Goal: Information Seeking & Learning: Check status

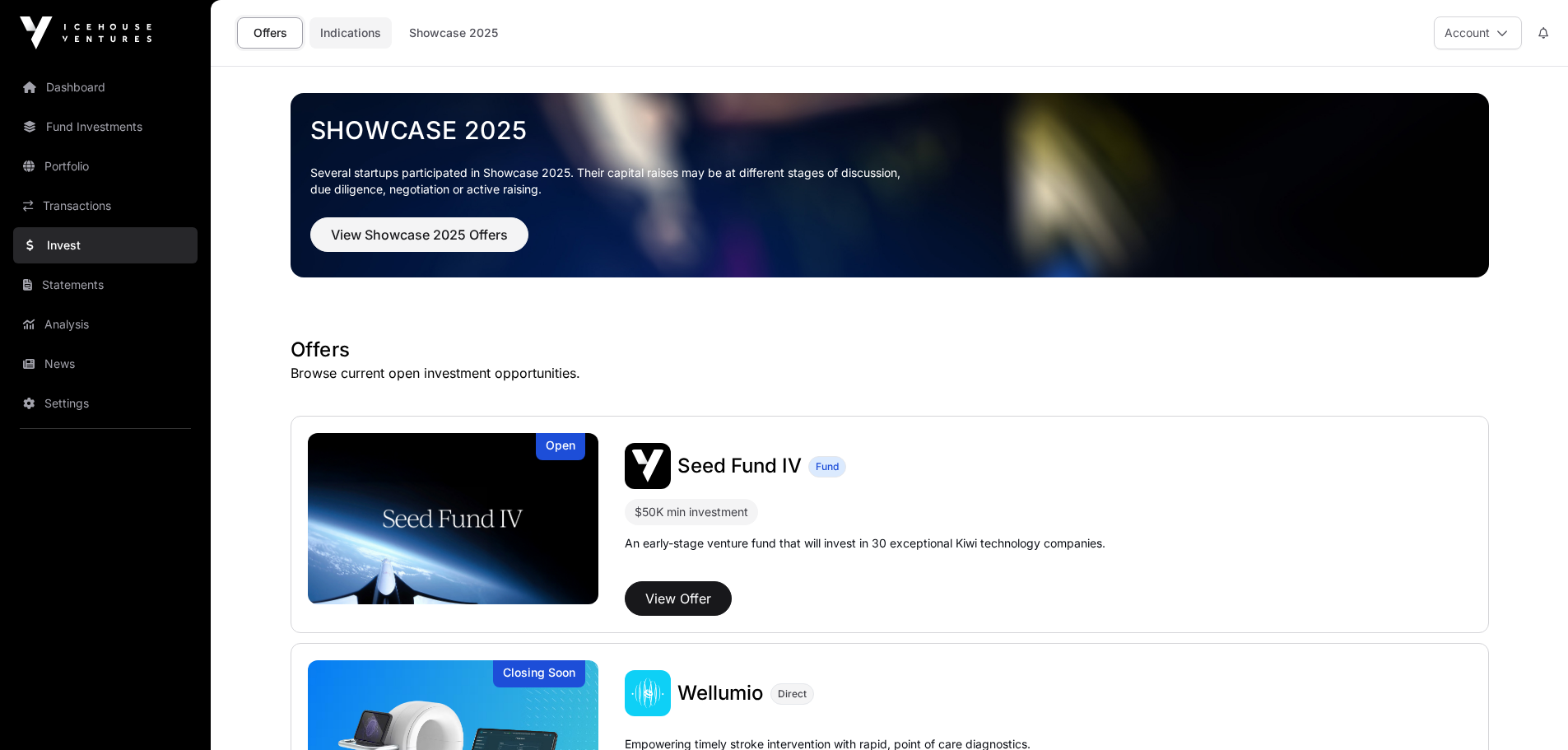
click at [370, 45] on link "Indications" at bounding box center [351, 33] width 82 height 32
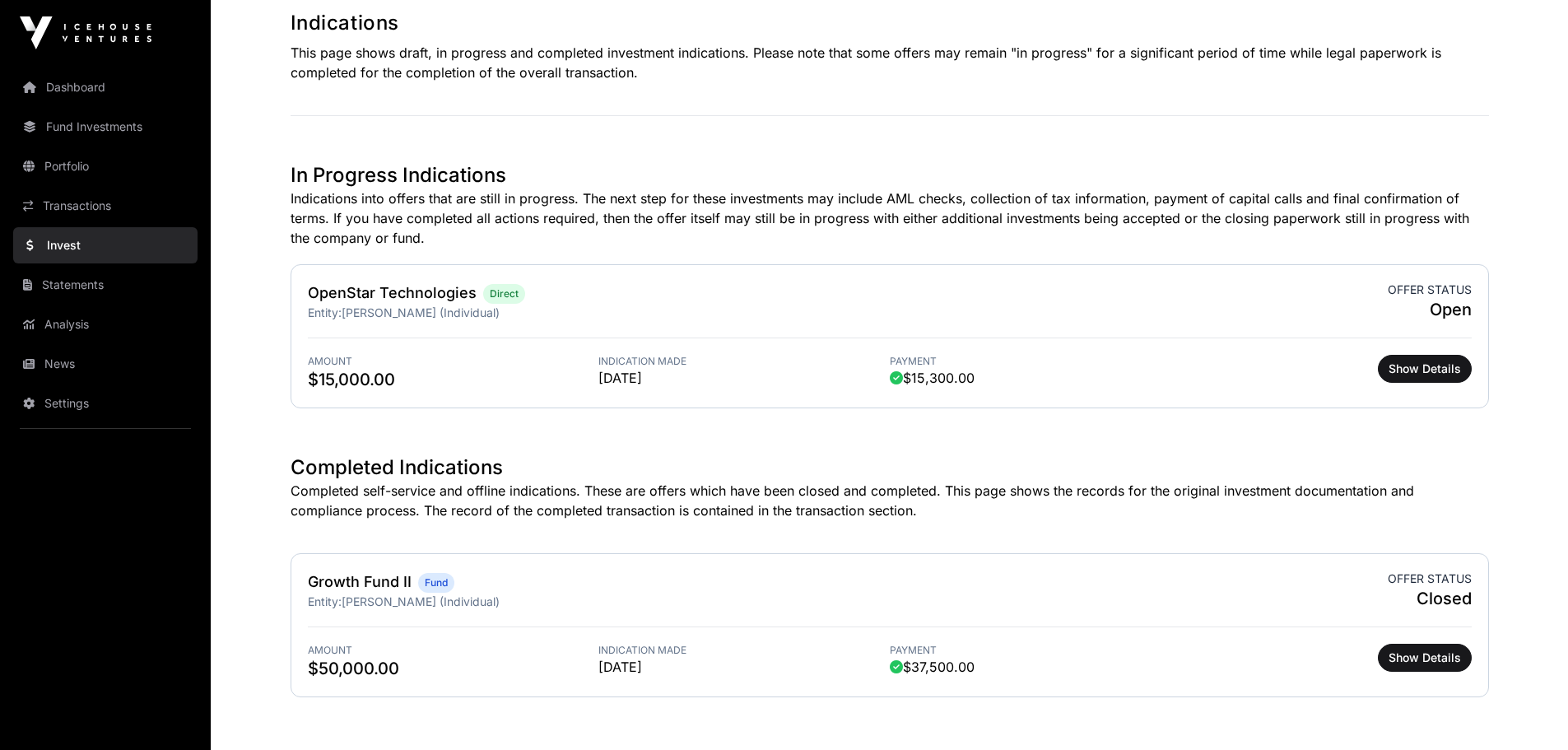
scroll to position [329, 0]
click at [1416, 365] on span "Show Details" at bounding box center [1424, 366] width 72 height 17
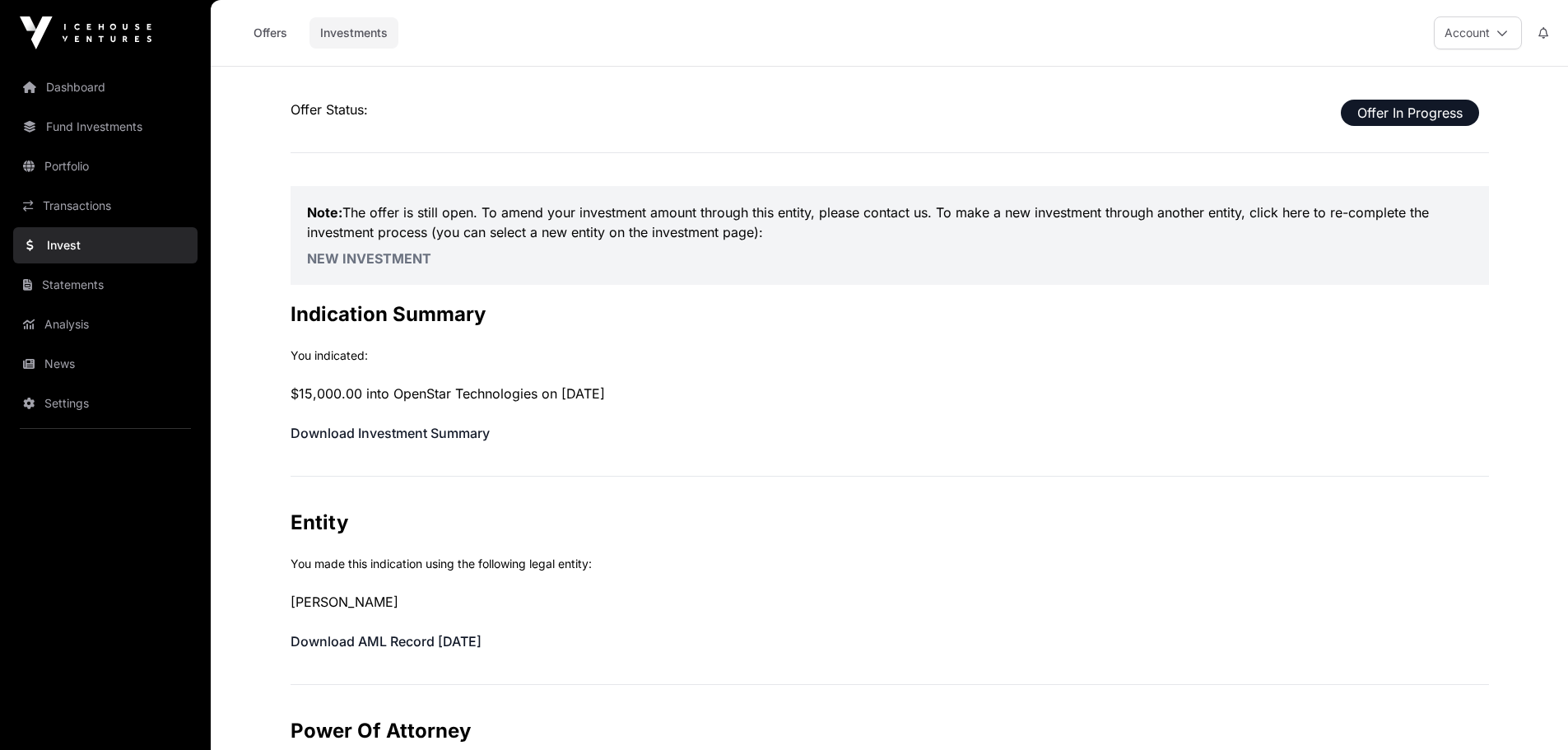
click at [337, 31] on link "Investments" at bounding box center [354, 33] width 89 height 32
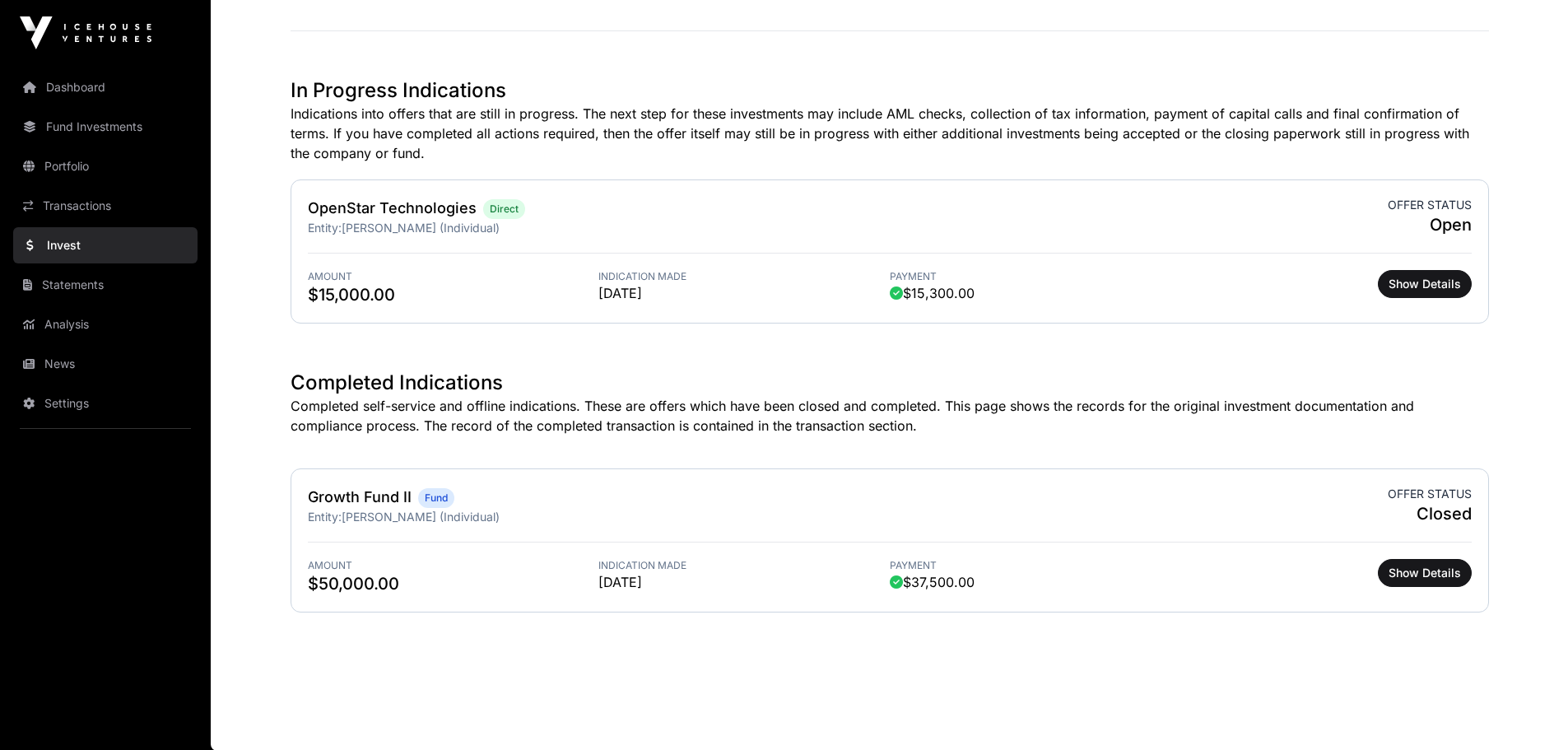
scroll to position [412, 0]
click at [80, 289] on link "Statements" at bounding box center [106, 285] width 184 height 37
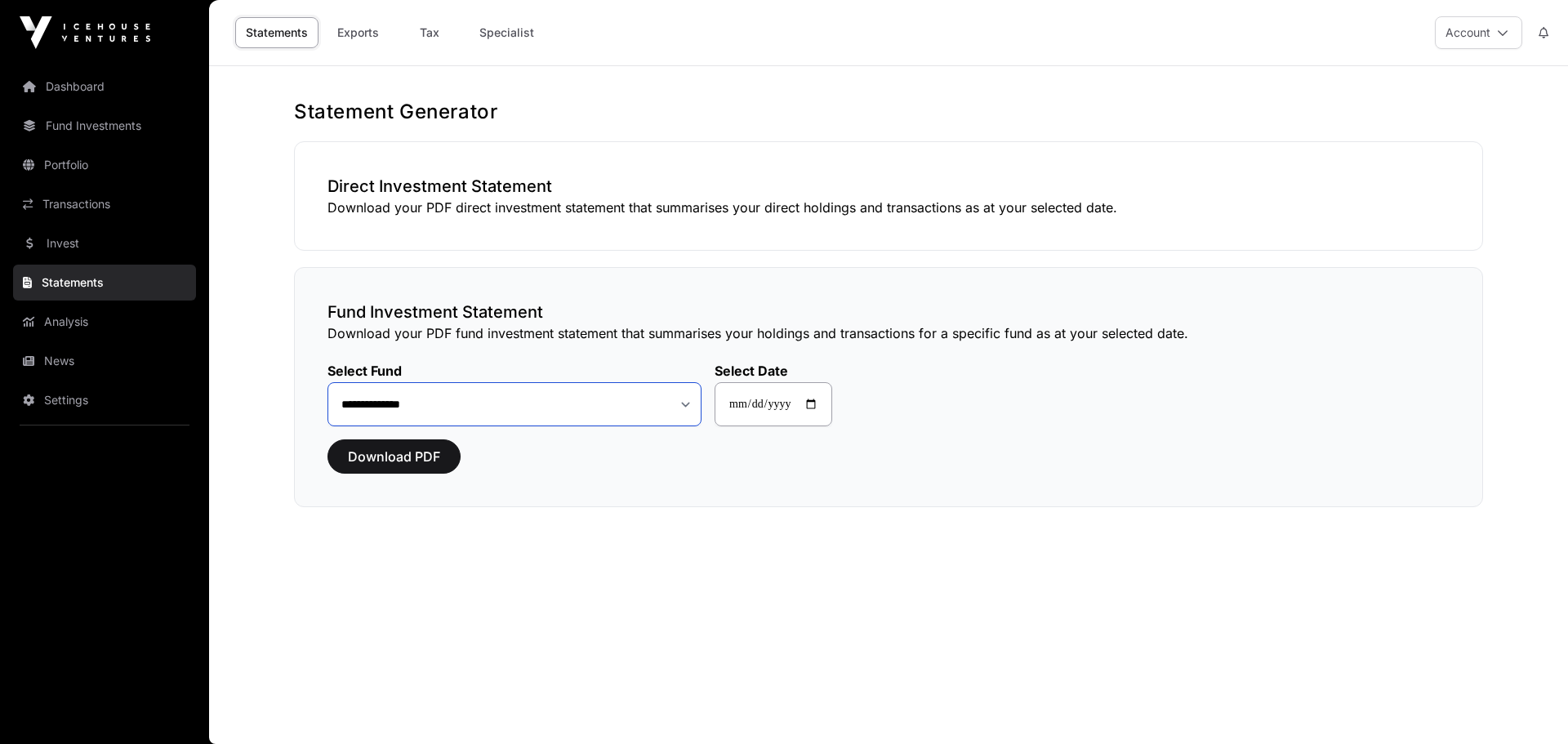
click at [682, 405] on select "**********" at bounding box center [514, 405] width 374 height 44
drag, startPoint x: 744, startPoint y: 277, endPoint x: 737, endPoint y: 264, distance: 14.8
click at [744, 277] on div "**********" at bounding box center [889, 386] width 1190 height 240
click at [69, 249] on link "Invest" at bounding box center [105, 243] width 183 height 36
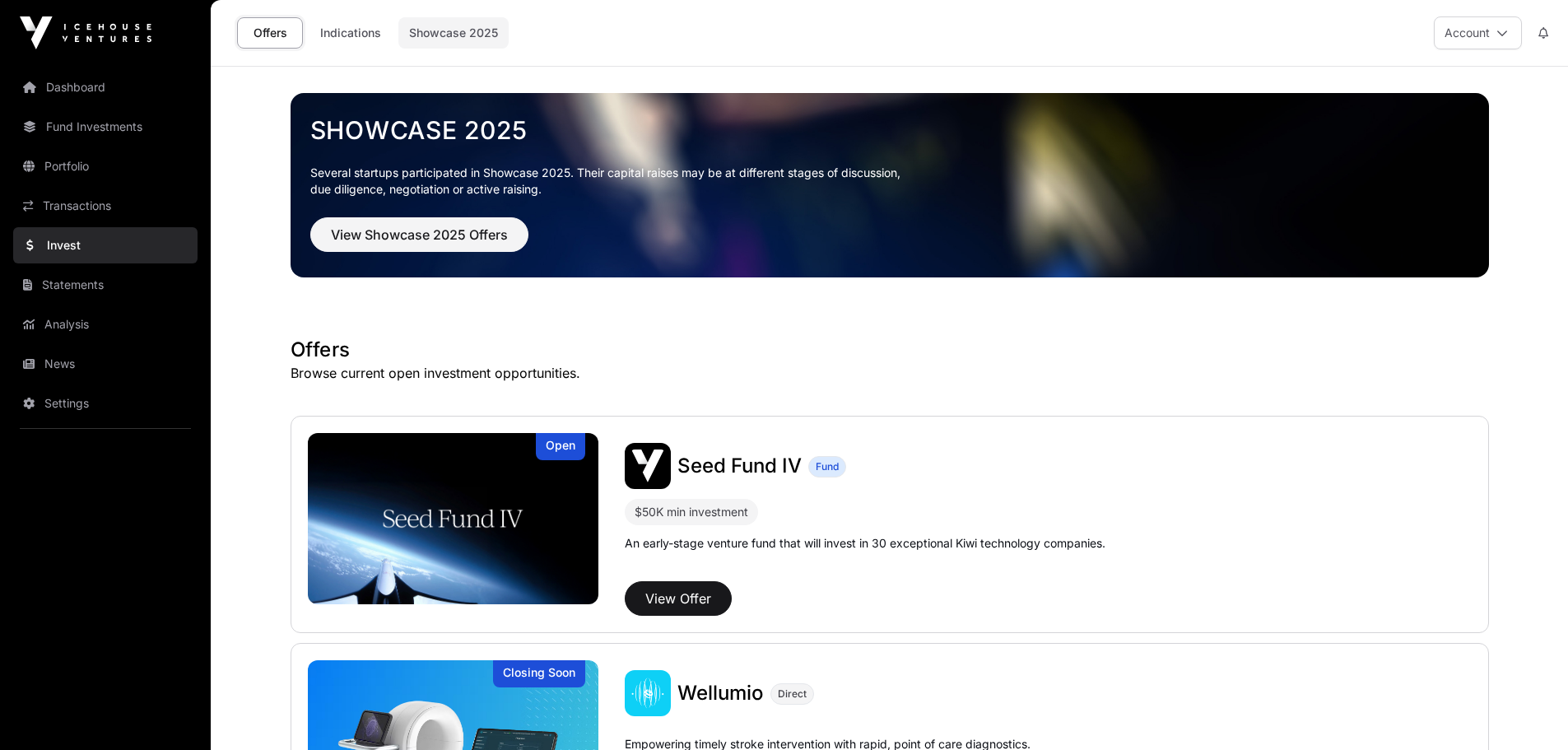
click at [460, 37] on link "Showcase 2025" at bounding box center [454, 33] width 111 height 32
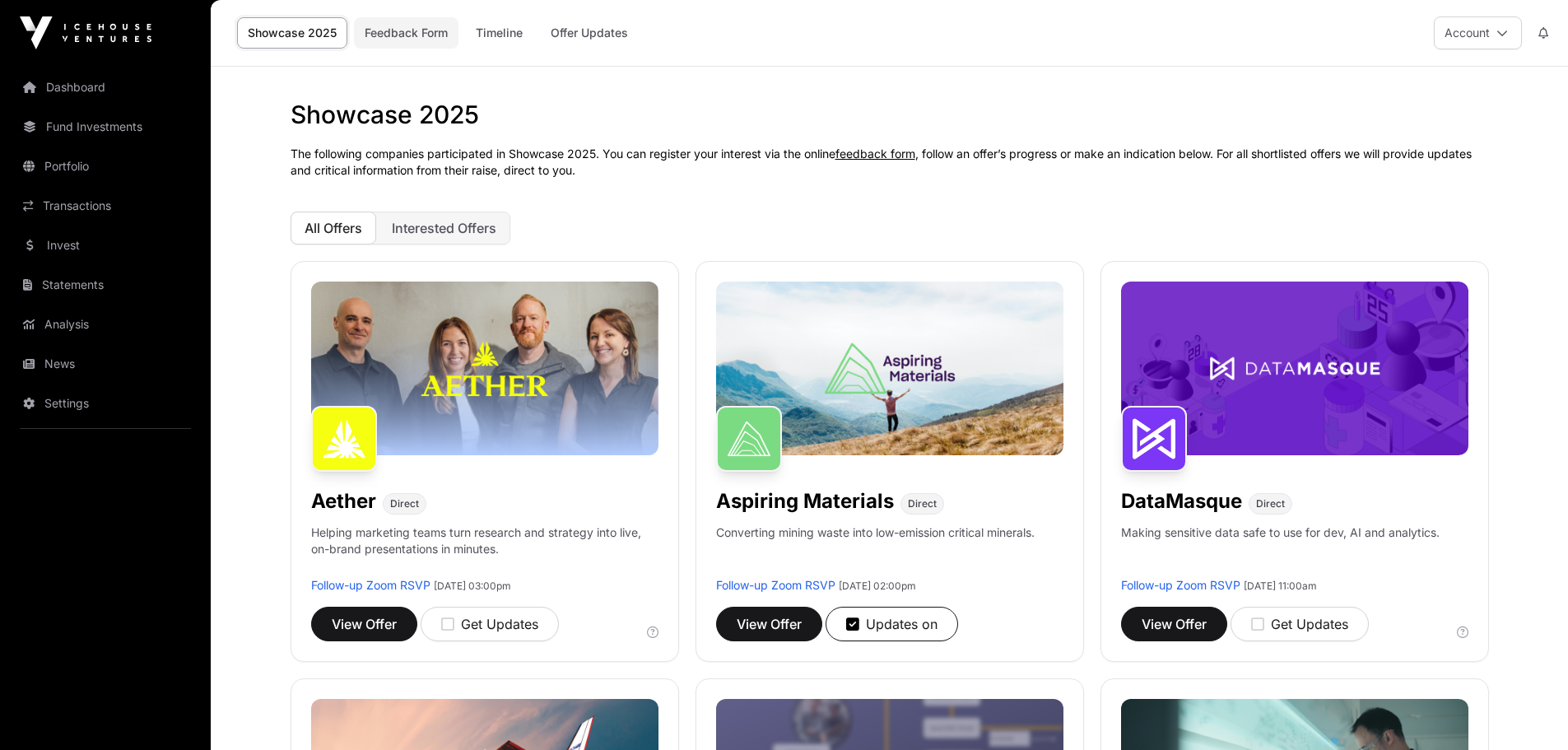
click at [408, 42] on link "Feedback Form" at bounding box center [406, 33] width 105 height 32
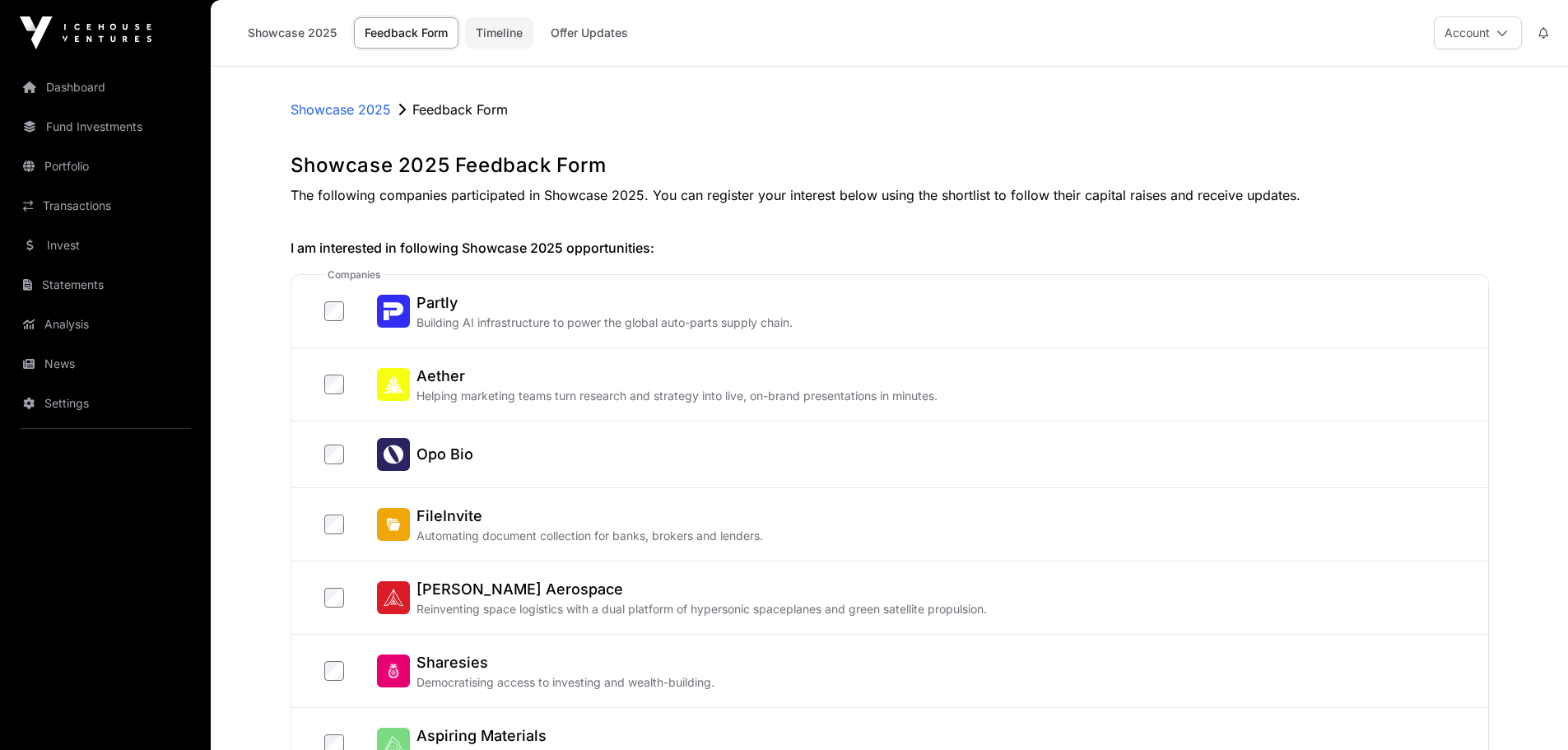
click at [505, 41] on link "Timeline" at bounding box center [499, 33] width 68 height 32
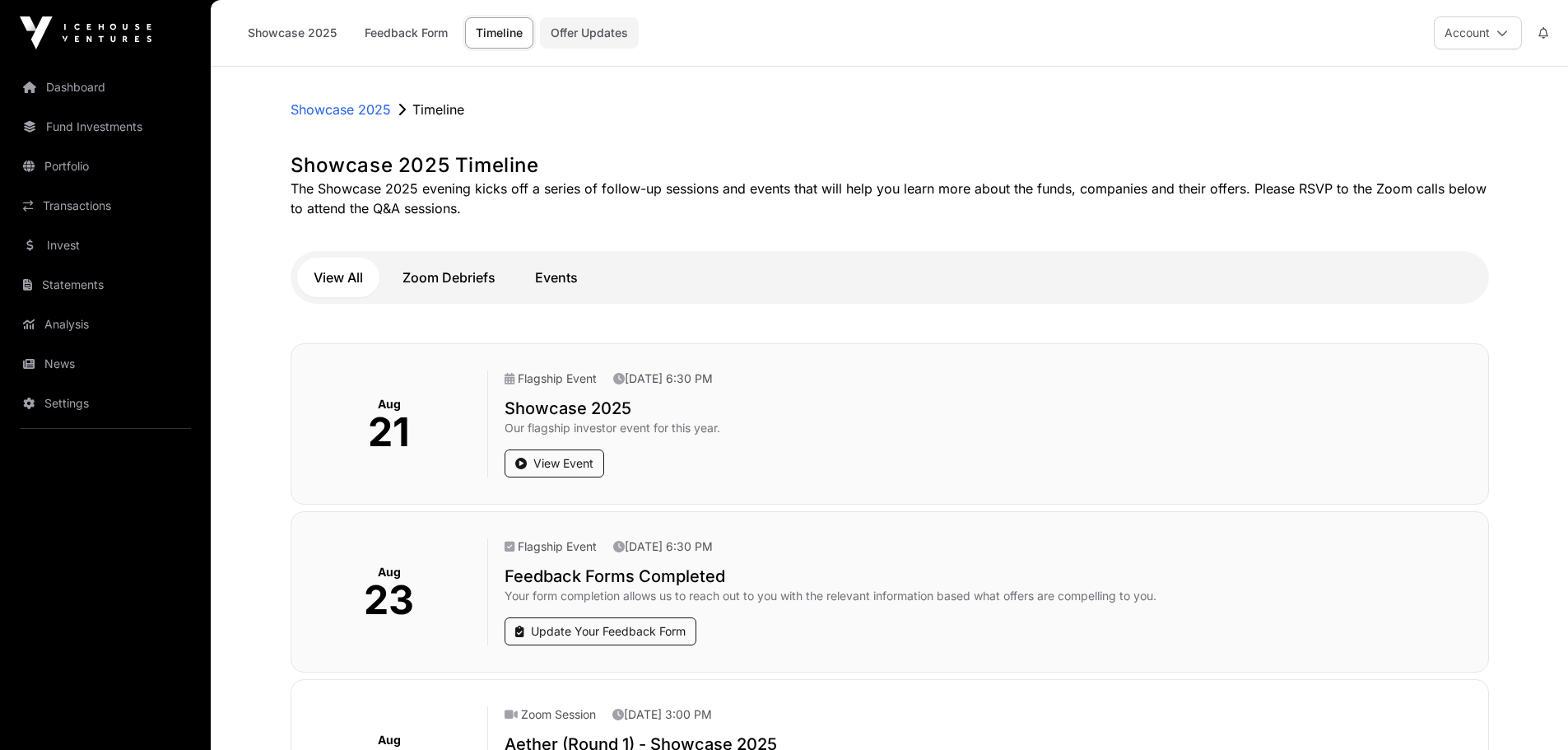
click at [605, 32] on link "Offer Updates" at bounding box center [589, 33] width 99 height 32
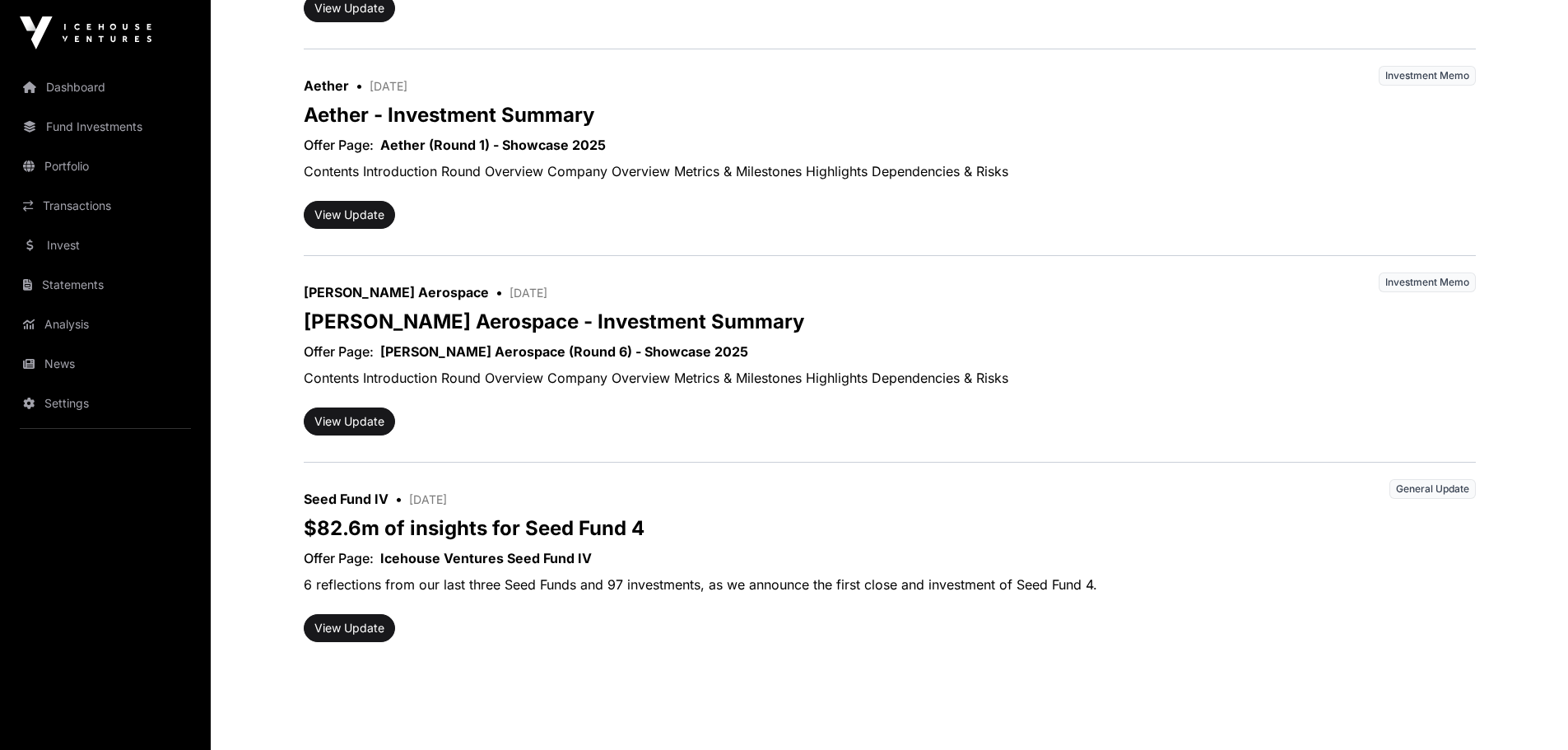
scroll to position [1871, 0]
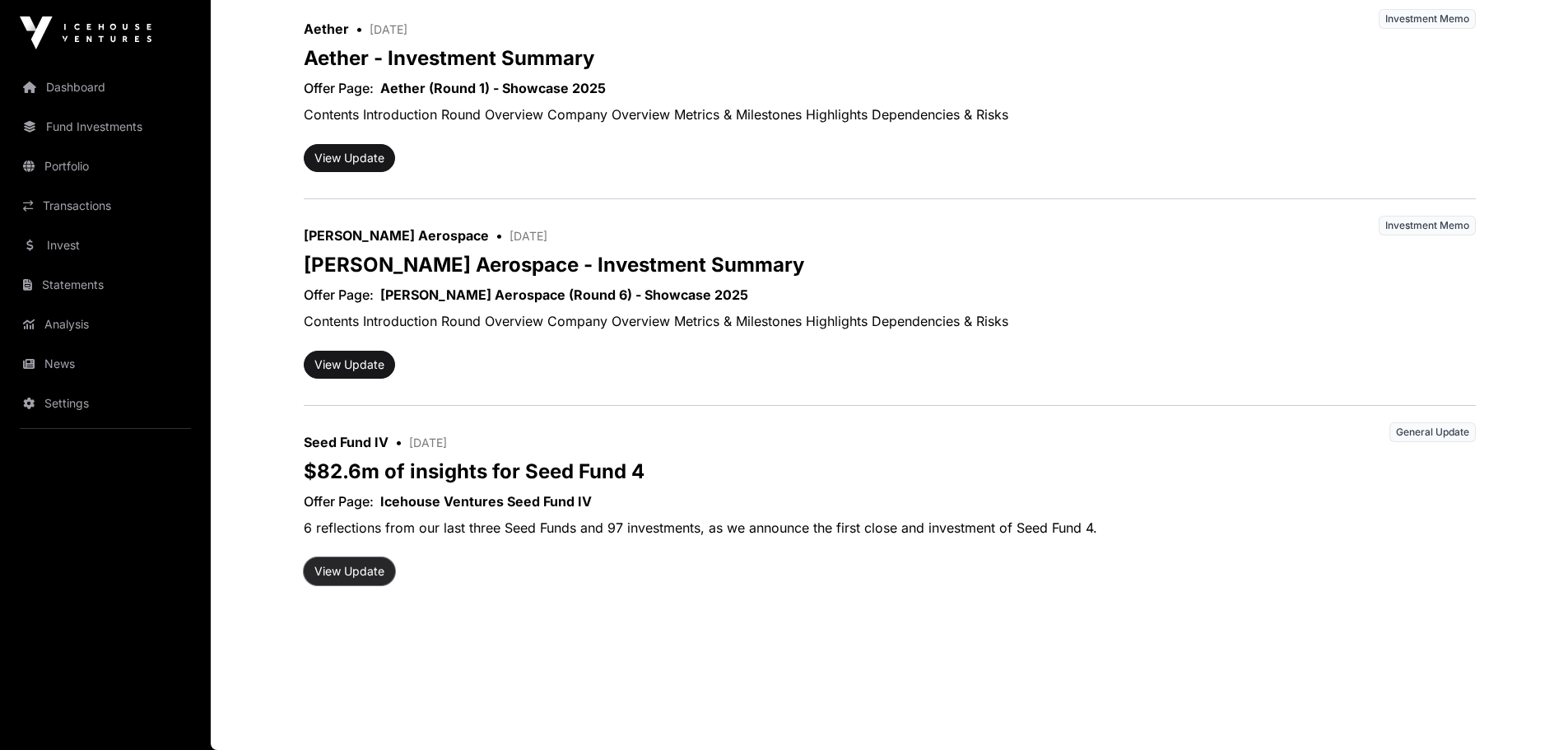
click at [354, 571] on button "View Update" at bounding box center [350, 571] width 91 height 28
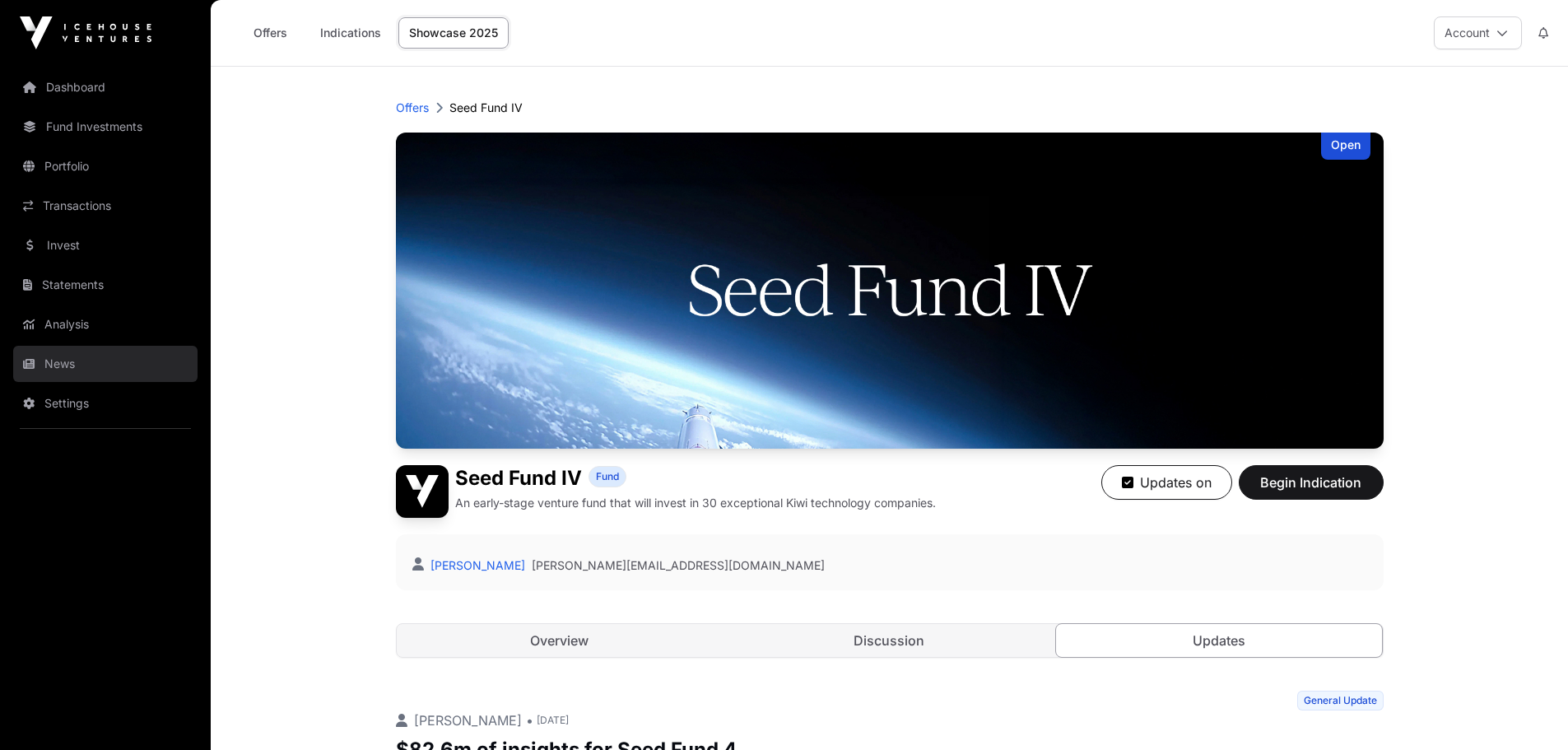
click at [52, 366] on link "News" at bounding box center [106, 364] width 184 height 37
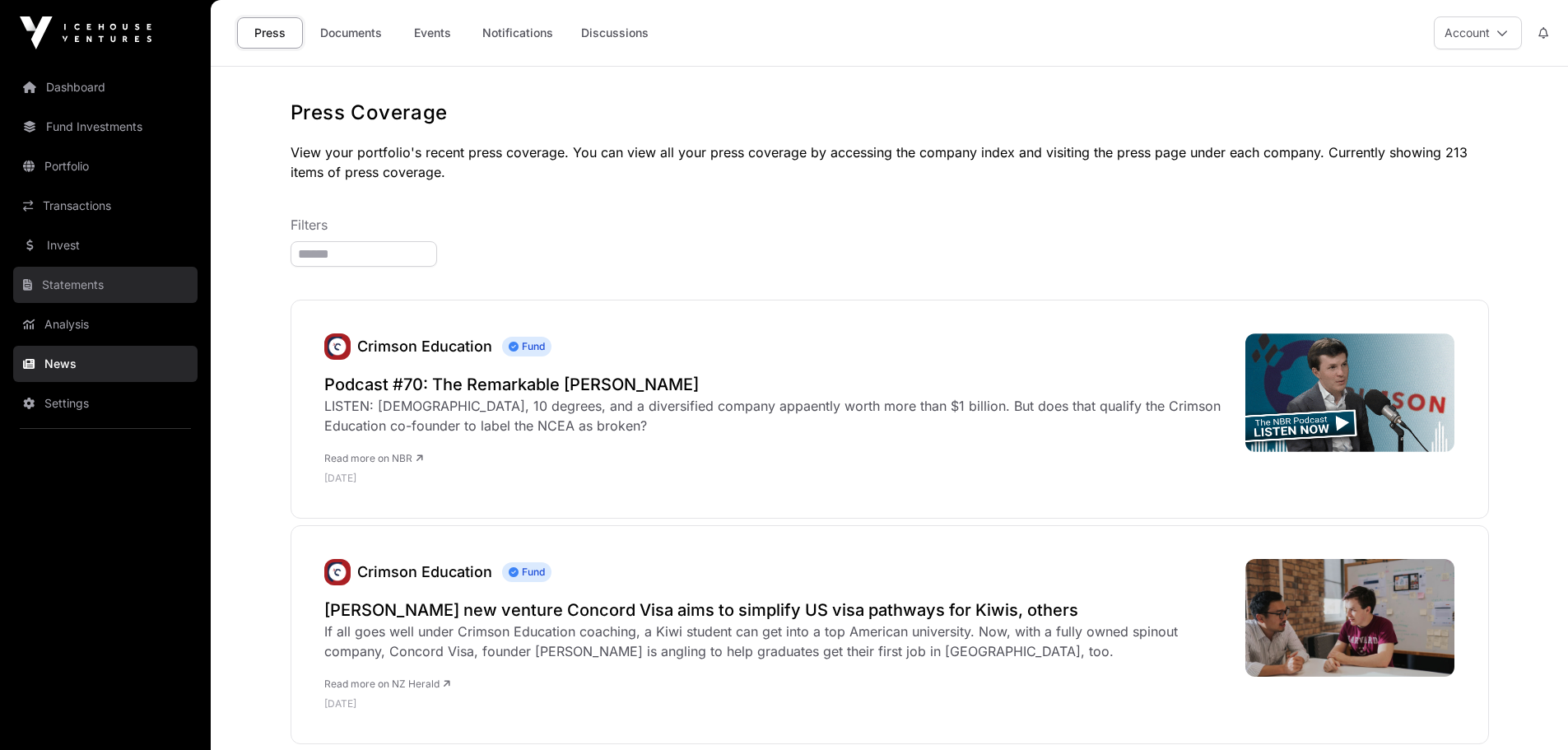
click at [61, 286] on link "Statements" at bounding box center [106, 285] width 184 height 37
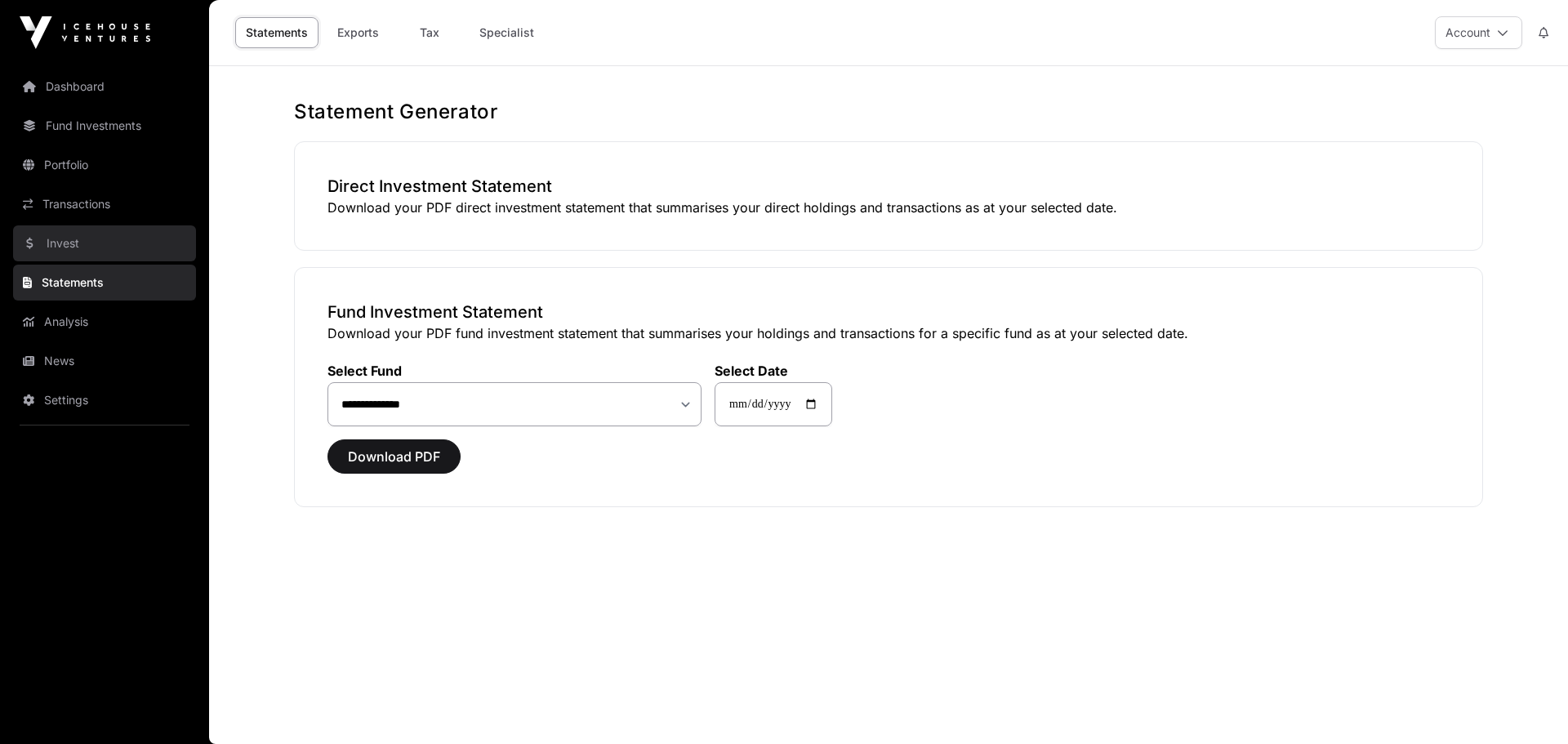
click at [65, 242] on link "Invest" at bounding box center [105, 243] width 183 height 36
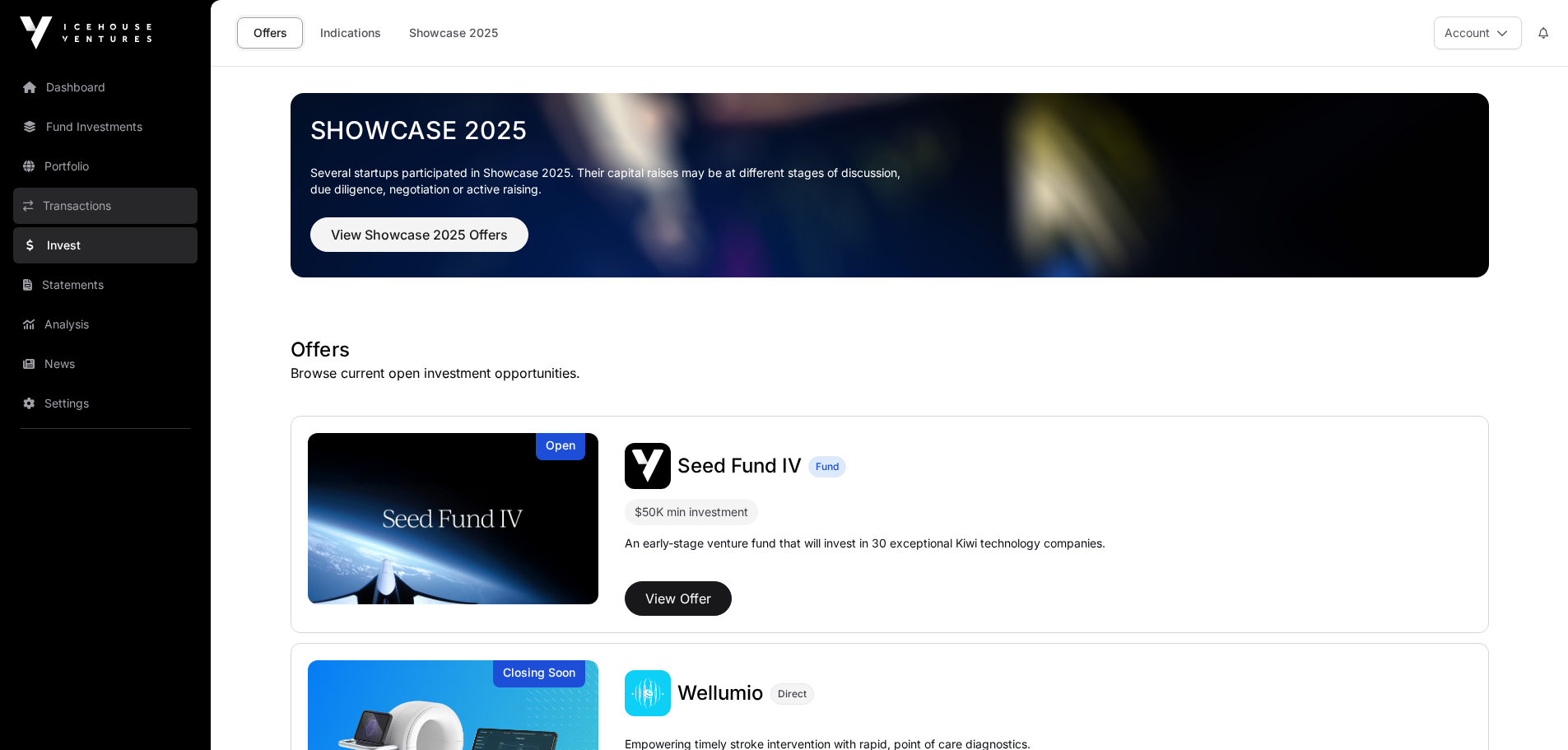
click at [106, 210] on link "Transactions" at bounding box center [106, 206] width 184 height 37
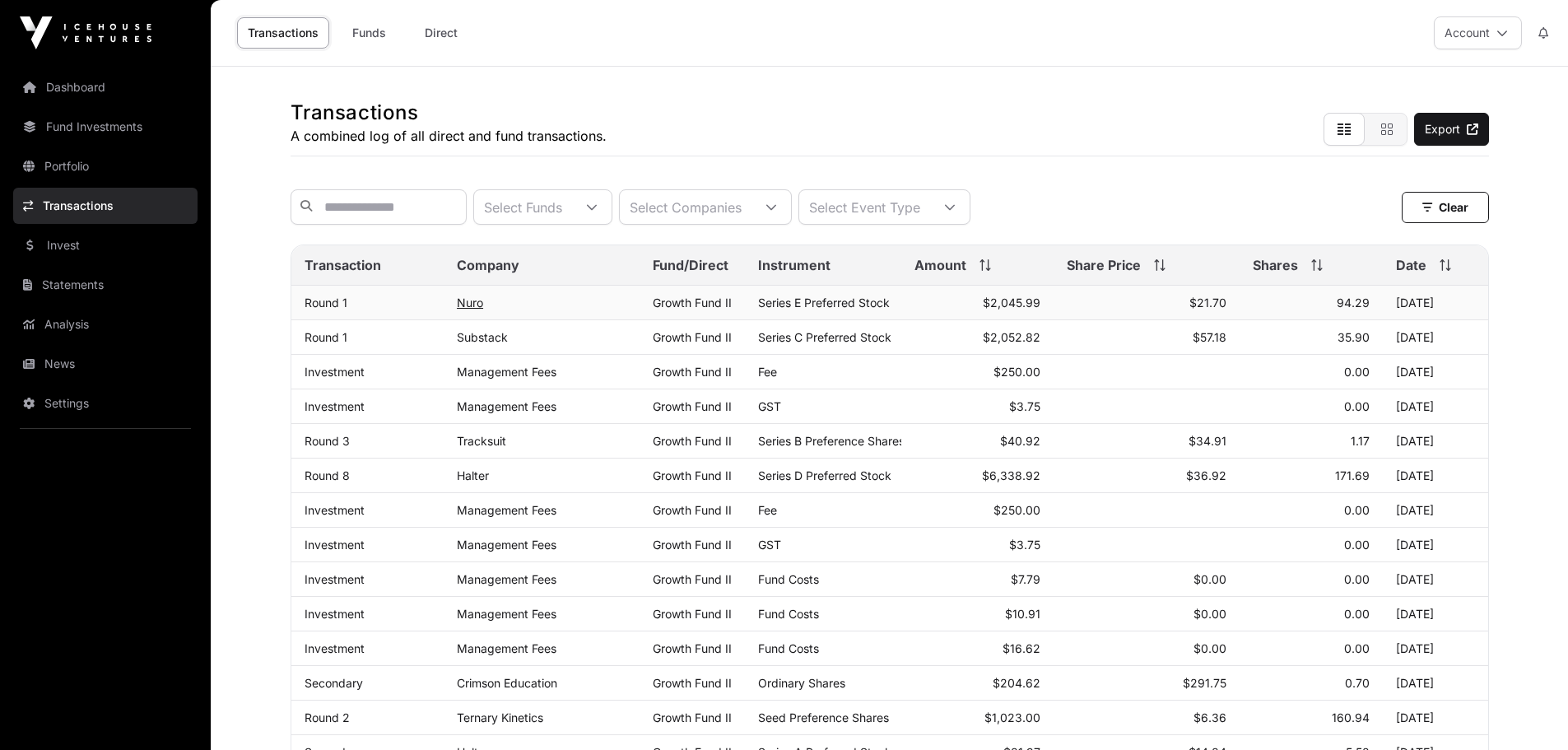
click at [472, 310] on link "Nuro" at bounding box center [470, 302] width 27 height 14
click at [476, 483] on link "Halter" at bounding box center [473, 475] width 32 height 14
click at [988, 271] on icon at bounding box center [986, 265] width 12 height 12
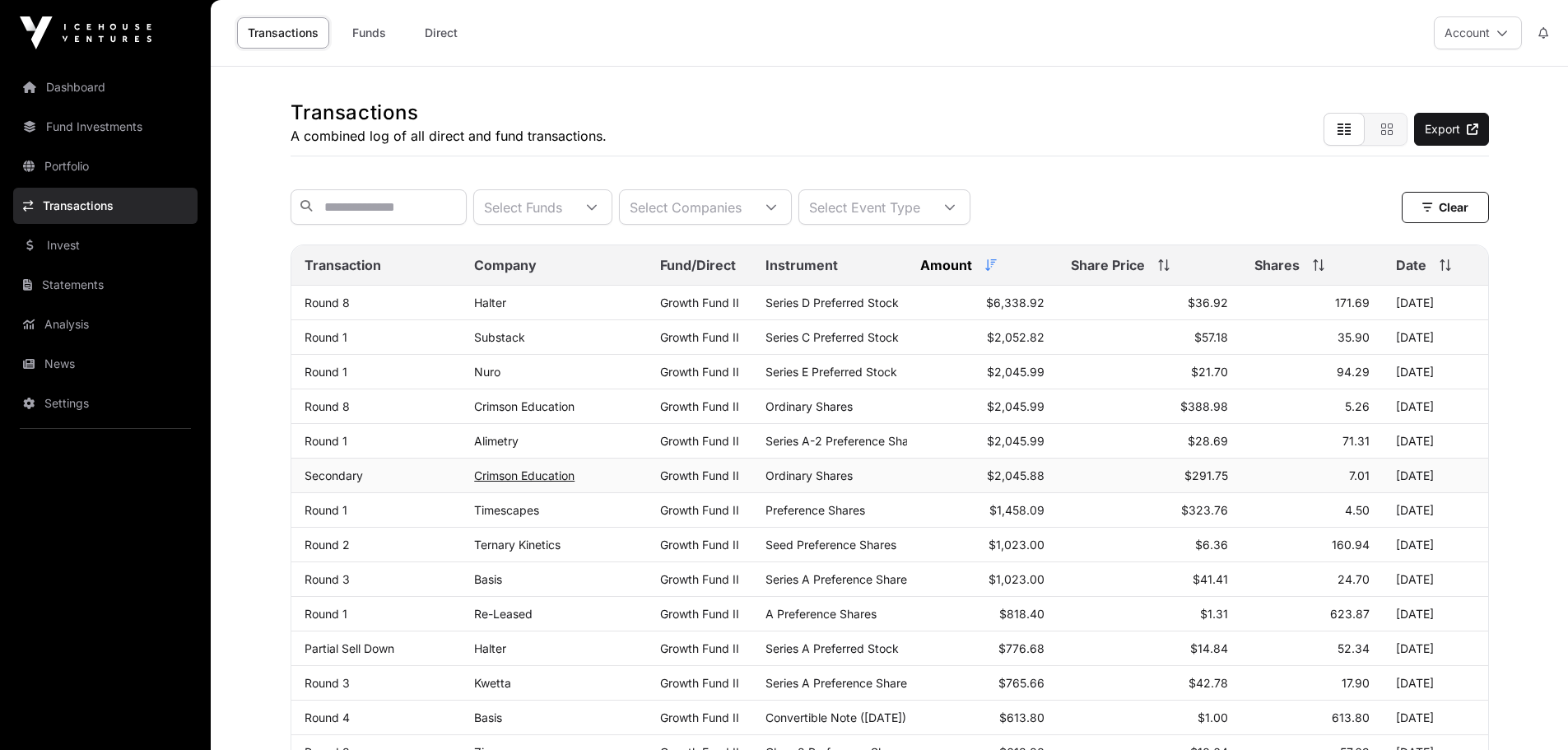
click at [519, 483] on link "Crimson Education" at bounding box center [524, 475] width 101 height 14
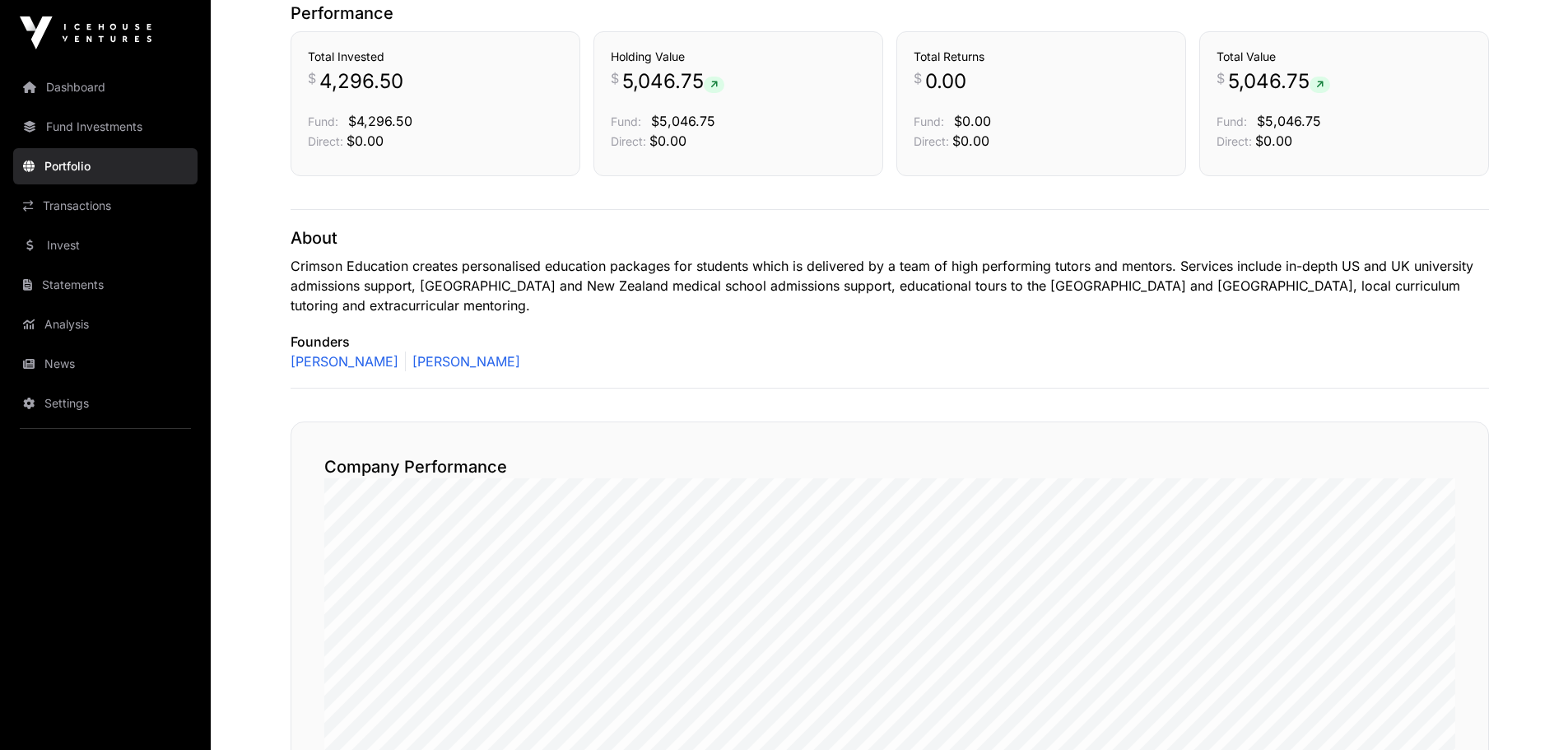
scroll to position [259, 0]
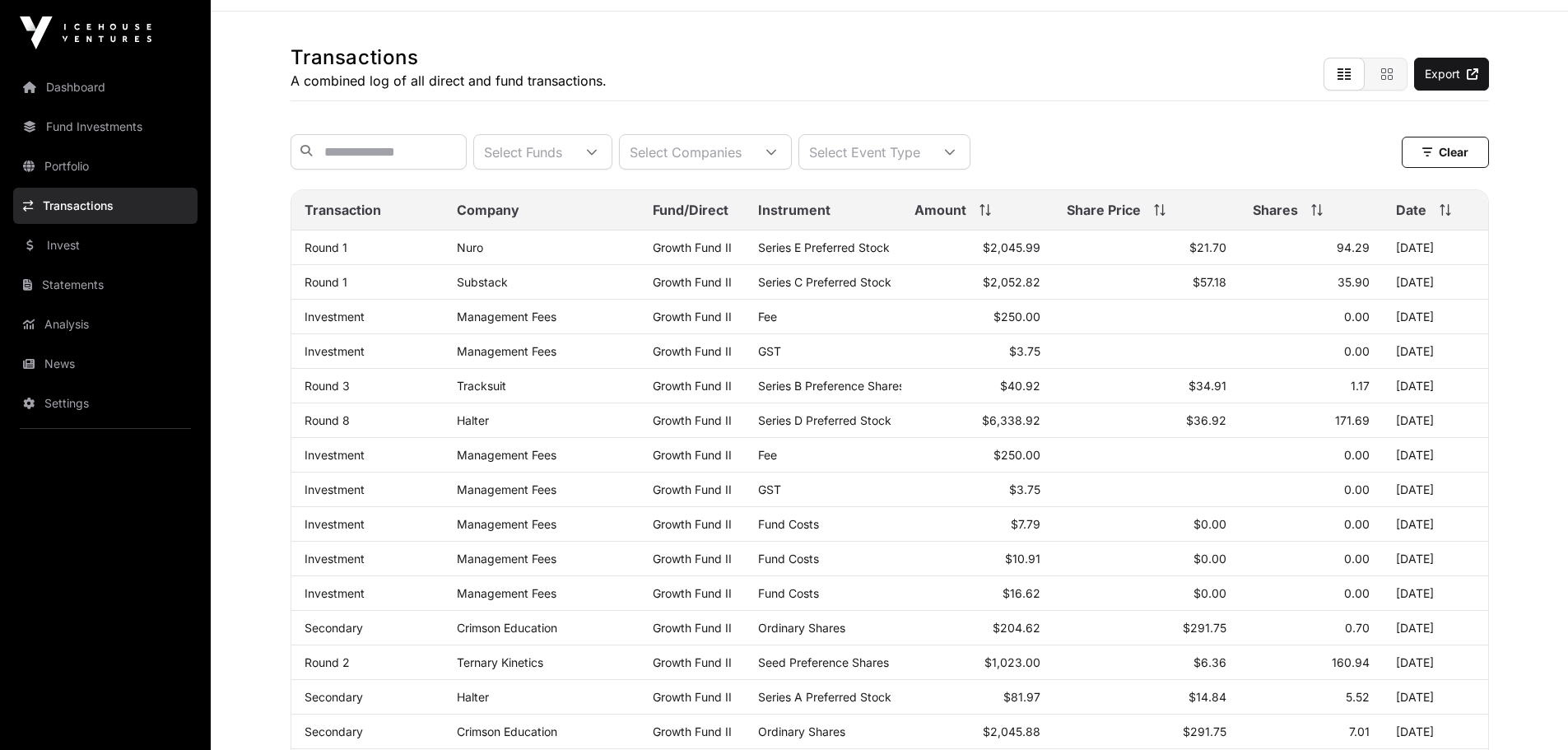
scroll to position [82, 0]
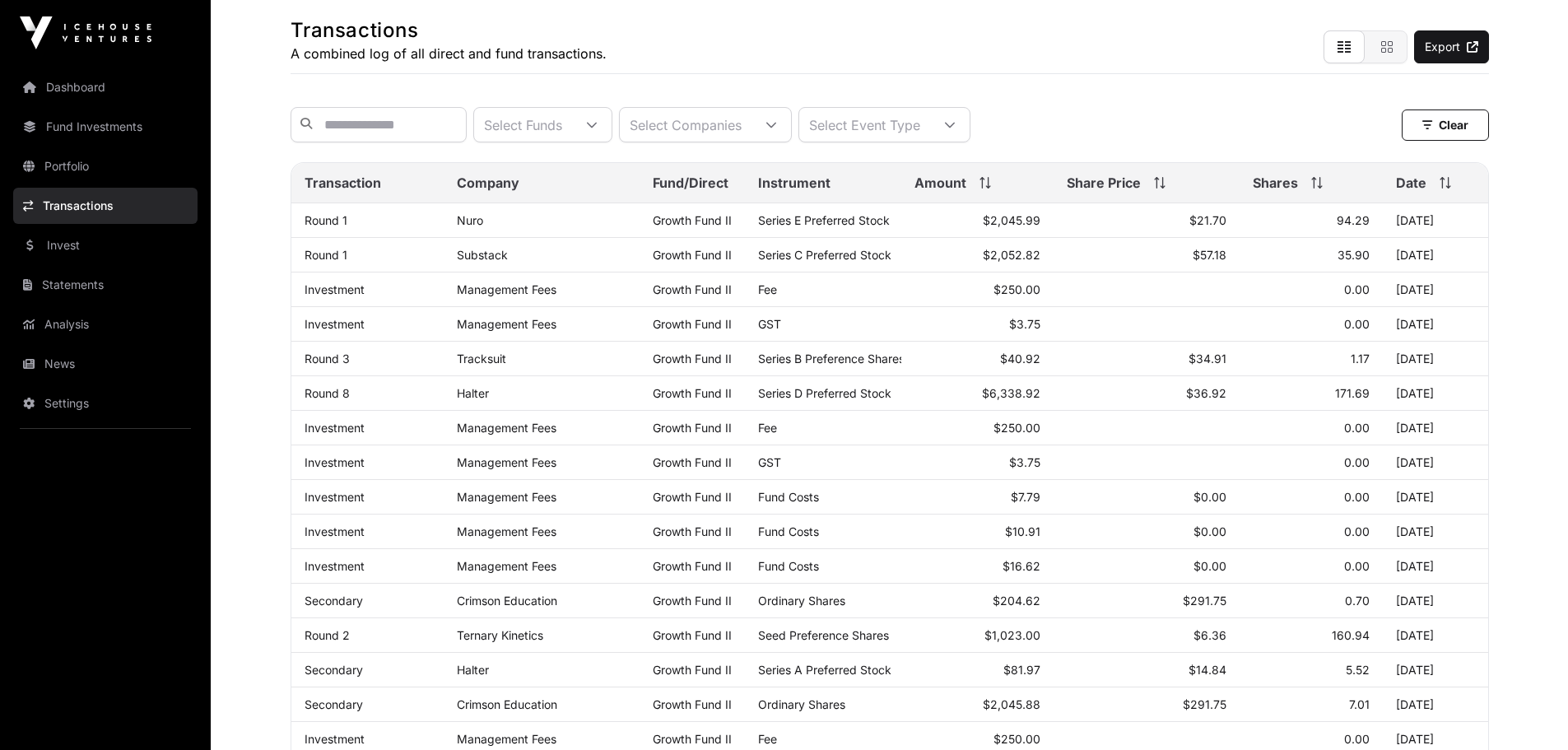
click at [974, 189] on span at bounding box center [982, 183] width 18 height 12
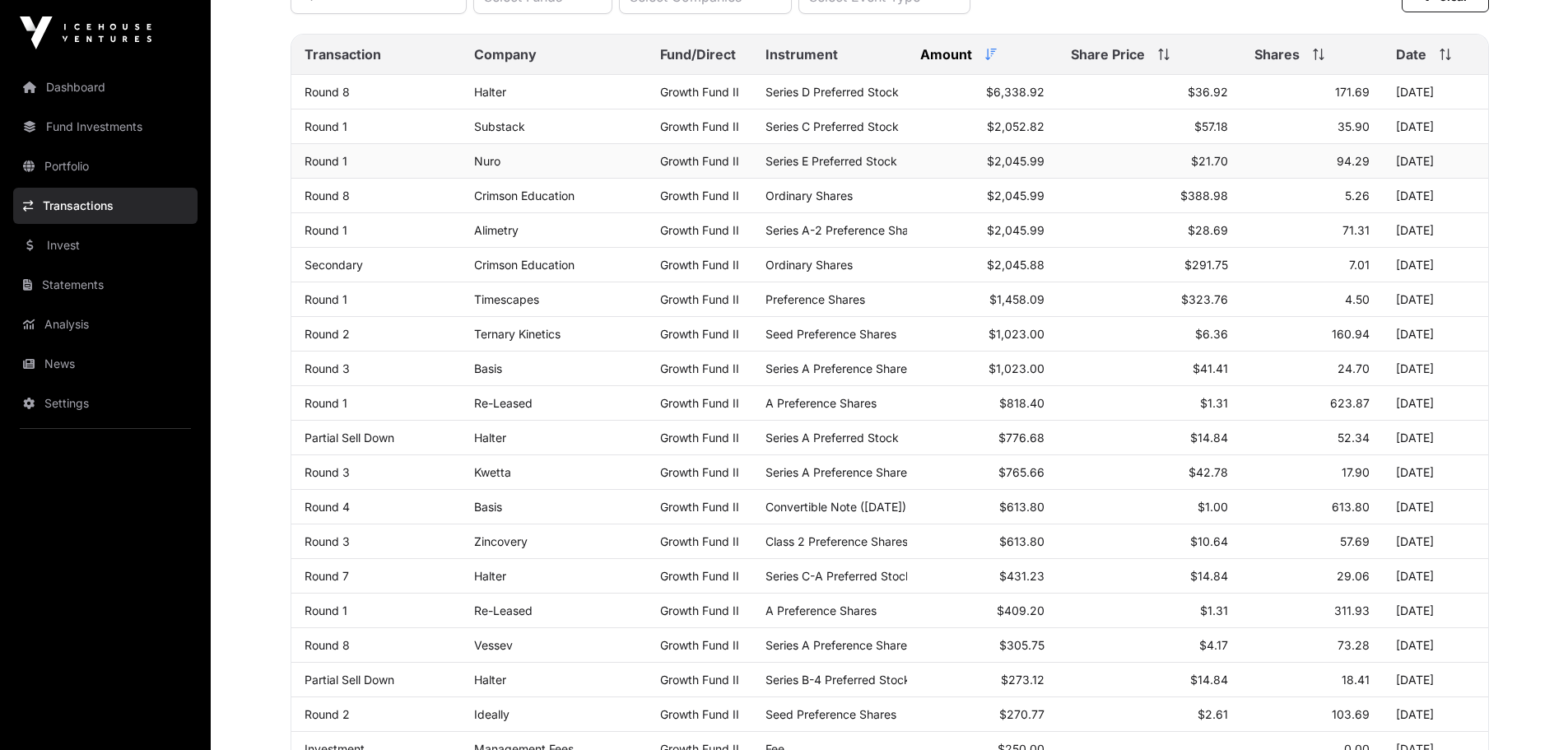
scroll to position [115, 0]
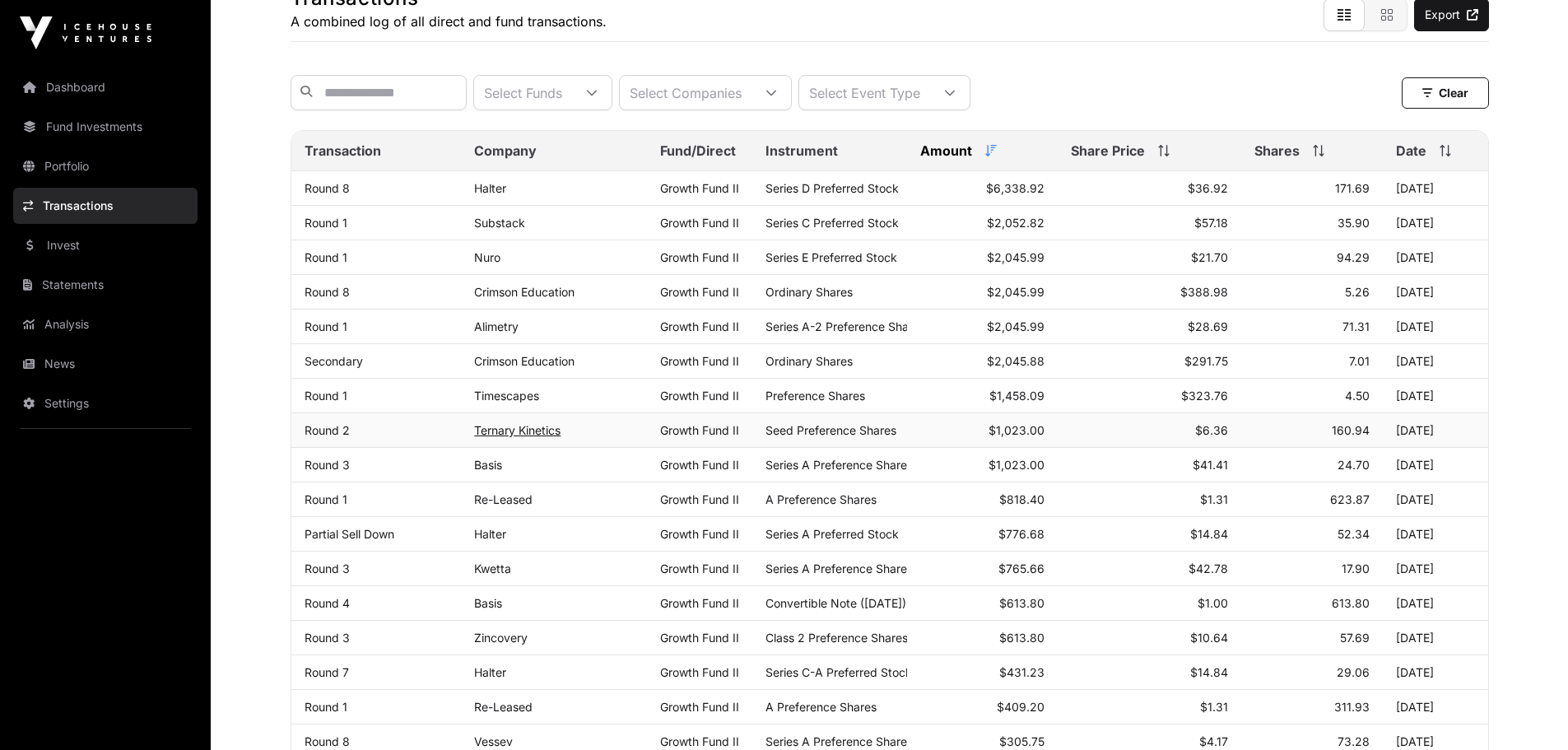
click at [517, 437] on link "Ternary Kinetics" at bounding box center [518, 429] width 86 height 14
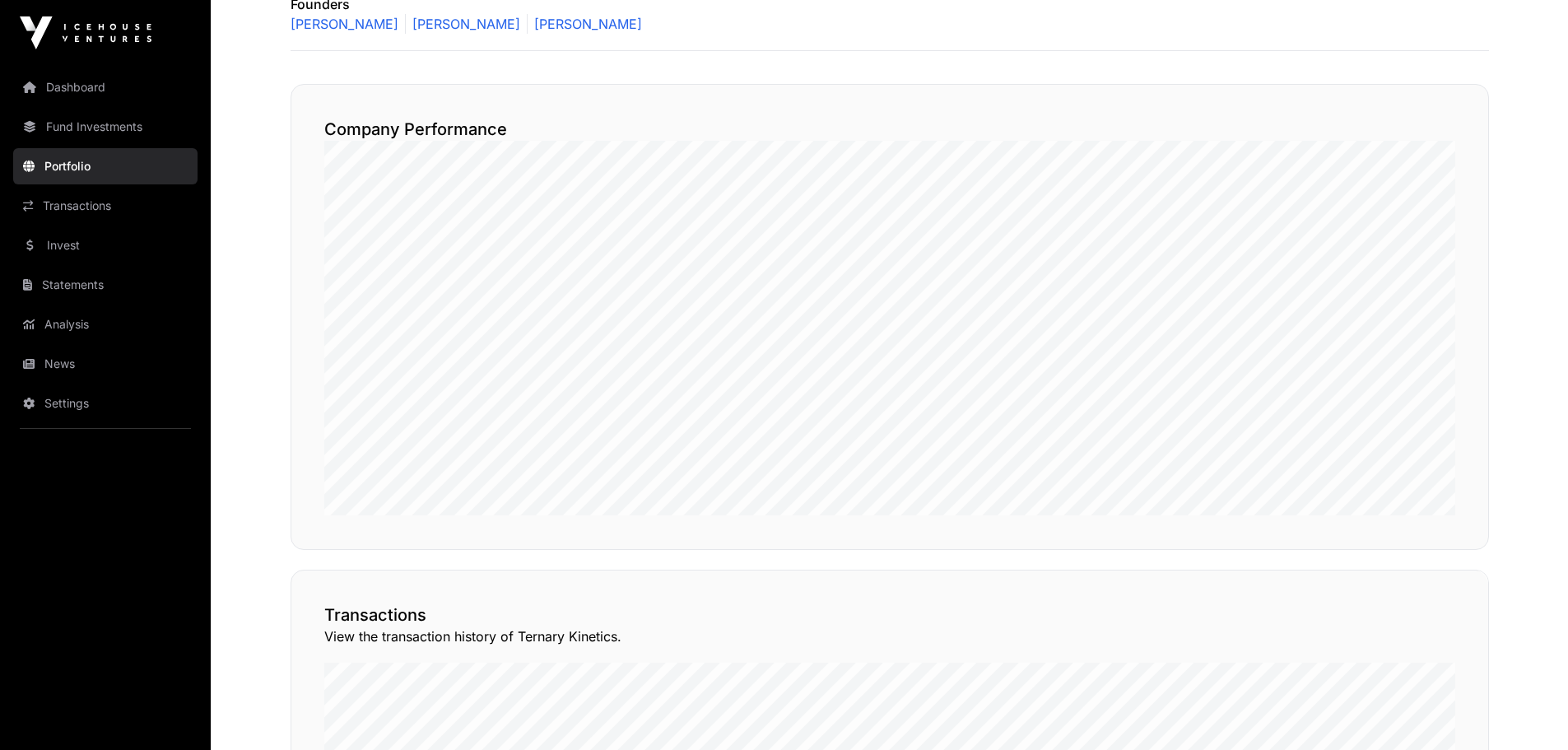
scroll to position [823, 0]
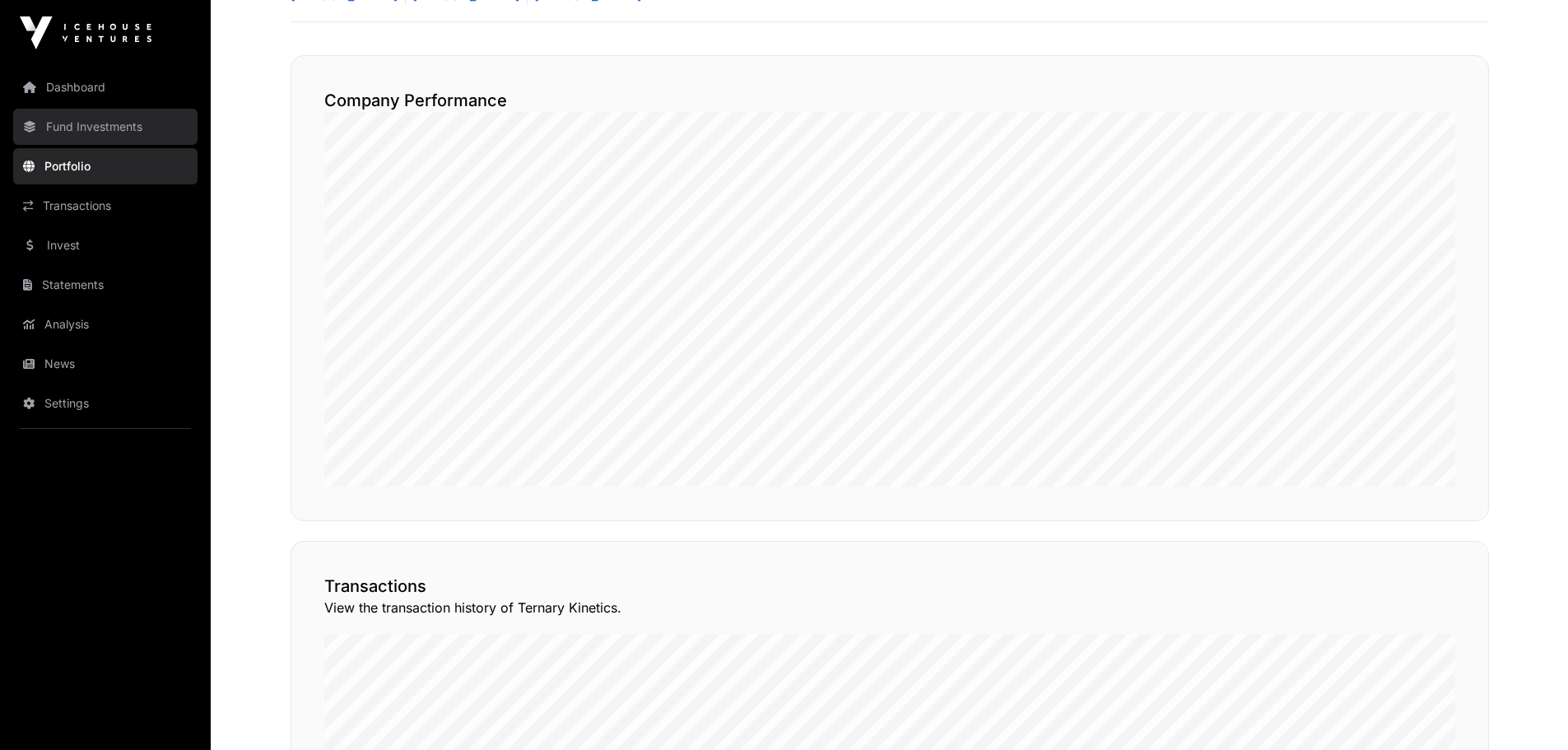
click at [117, 134] on link "Fund Investments" at bounding box center [106, 127] width 184 height 37
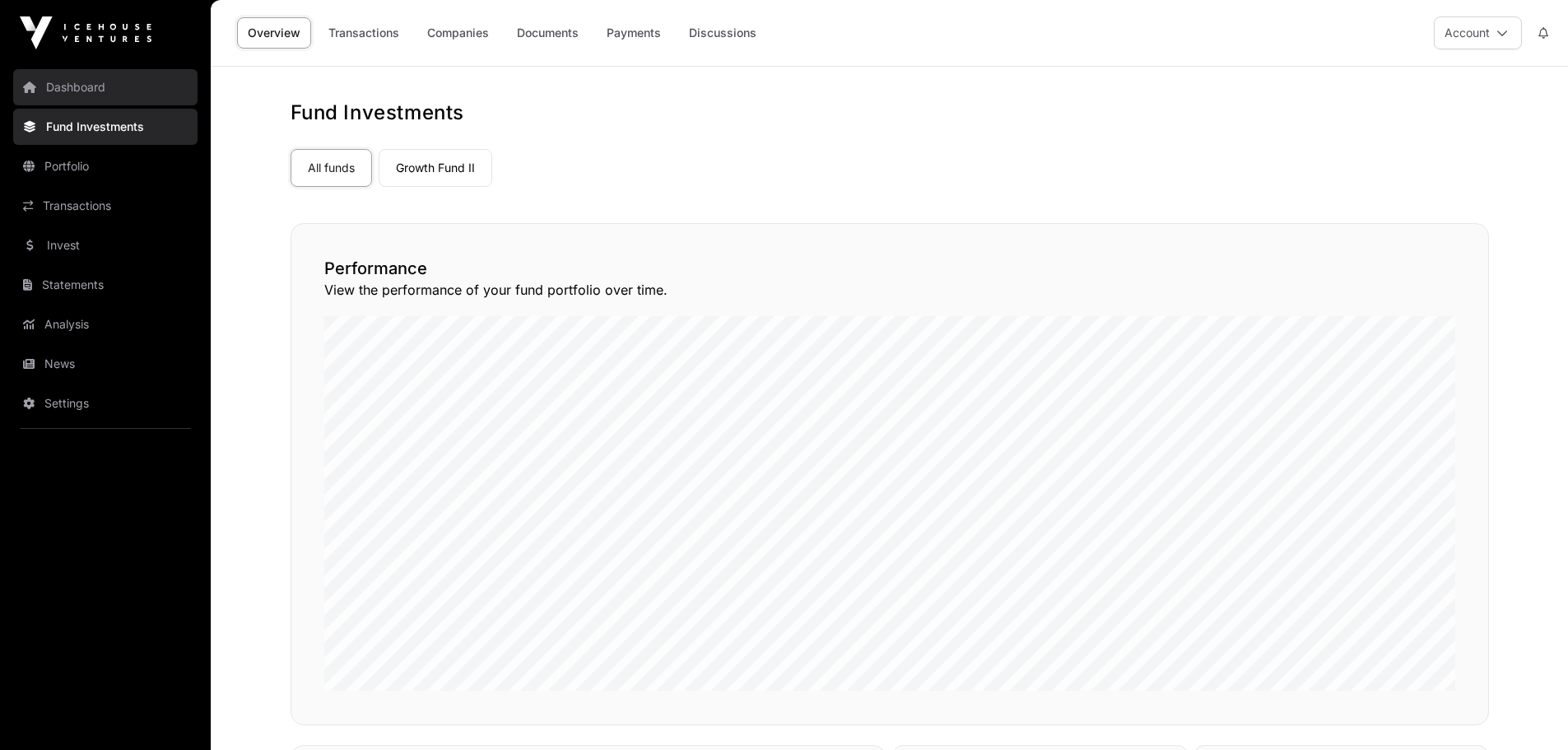
click at [86, 93] on link "Dashboard" at bounding box center [106, 87] width 184 height 37
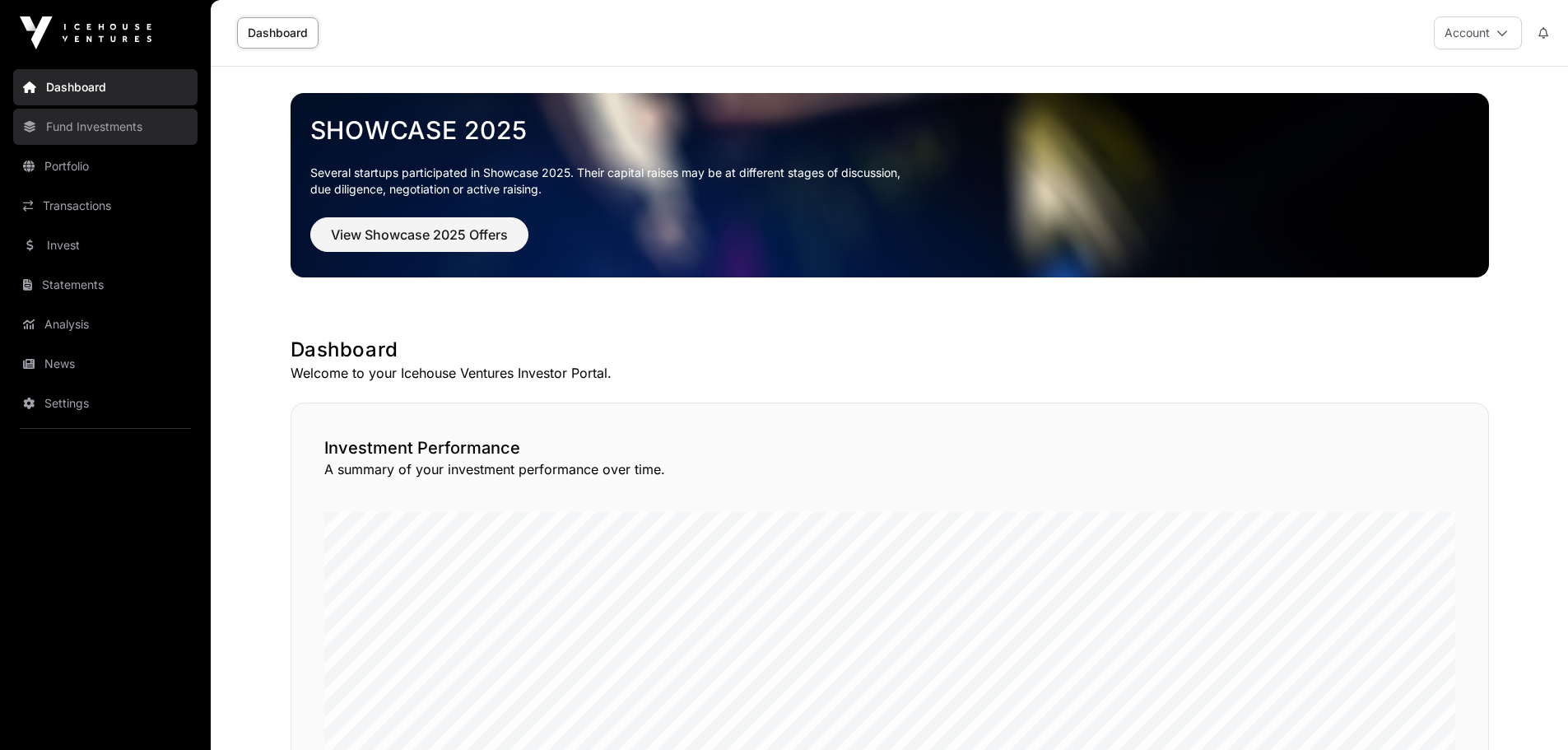
click at [78, 141] on link "Fund Investments" at bounding box center [106, 127] width 184 height 37
